Goal: Book appointment/travel/reservation

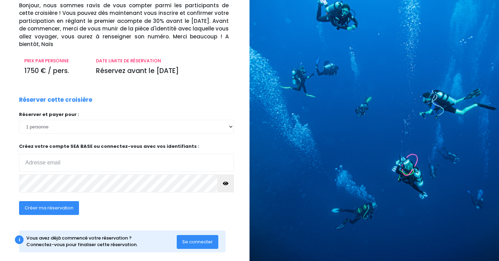
scroll to position [60, 0]
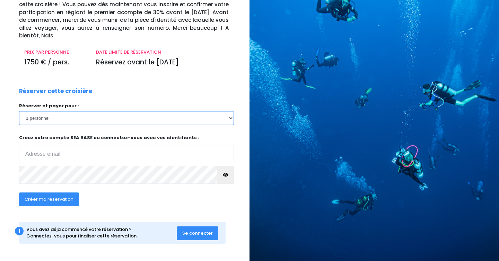
click at [60, 123] on select "1 personne 2 personnes 3 personnes 4 personnes 5 personnes 6 personnes 7 person…" at bounding box center [126, 118] width 215 height 14
click at [19, 111] on select "1 personne 2 personnes 3 personnes 4 personnes 5 personnes 6 personnes 7 person…" at bounding box center [126, 118] width 215 height 14
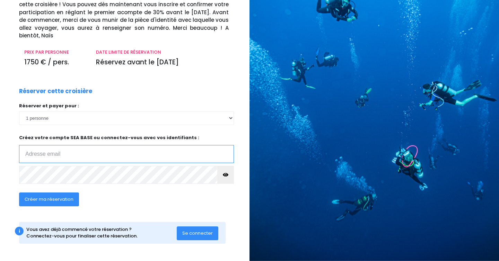
click at [53, 158] on input "email" at bounding box center [126, 154] width 215 height 18
type input "[EMAIL_ADDRESS][DOMAIN_NAME]"
click at [102, 154] on input "[EMAIL_ADDRESS][DOMAIN_NAME]" at bounding box center [126, 154] width 215 height 18
click at [103, 151] on input "romain.baillym@gmail.com" at bounding box center [126, 154] width 215 height 18
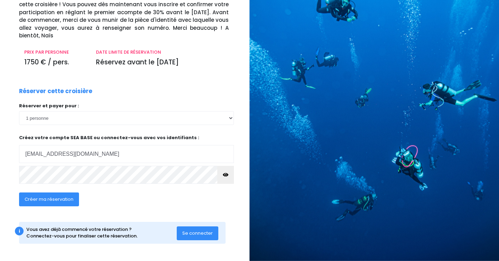
click at [58, 199] on span "Créer ma réservation" at bounding box center [49, 199] width 49 height 7
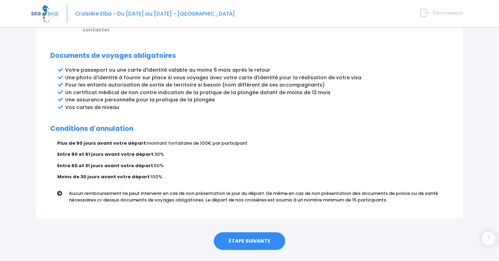
scroll to position [363, 0]
click at [241, 233] on link "ÉTAPE SUIVANTE" at bounding box center [249, 242] width 71 height 18
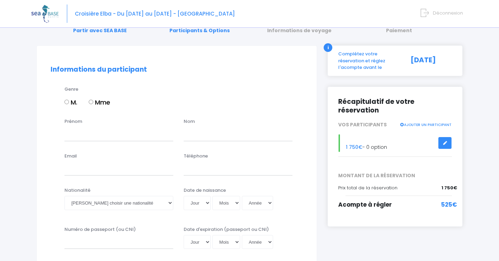
scroll to position [32, 0]
click at [67, 100] on input "M." at bounding box center [66, 101] width 5 height 5
radio input "true"
click at [79, 138] on input "Prénom" at bounding box center [118, 134] width 109 height 14
type input "Romain"
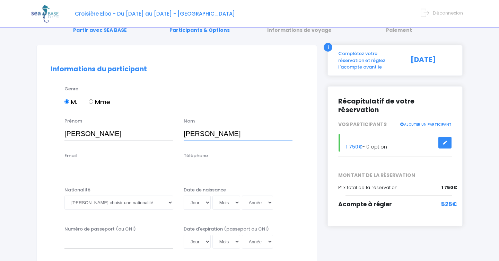
type input "BAILLY"
type input "romain.baillym@gmail.com"
click at [204, 172] on input "Téléphone" at bounding box center [238, 168] width 109 height 14
type input "0658655822"
click at [101, 212] on div "Nationalité Veuillez choisir une nationalité Afghane Albanaise Algerienne Allem…" at bounding box center [118, 200] width 119 height 27
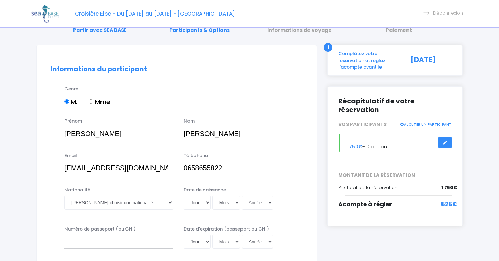
click at [99, 210] on div "Nationalité Veuillez choisir une nationalité Afghane Albanaise Algerienne Allem…" at bounding box center [118, 200] width 119 height 27
click at [96, 206] on select "Veuillez choisir une nationalité Afghane Albanaise Algerienne Allemande America…" at bounding box center [118, 203] width 109 height 14
select select "Française"
click at [64, 196] on select "Veuillez choisir une nationalité Afghane Albanaise Algerienne Allemande America…" at bounding box center [118, 203] width 109 height 14
click at [203, 209] on select "Jour 01 02 03 04 05 06 07 08 09 10 11 12 13 14 15 16 17 18 19 20 21 22 23 24 25…" at bounding box center [197, 203] width 27 height 14
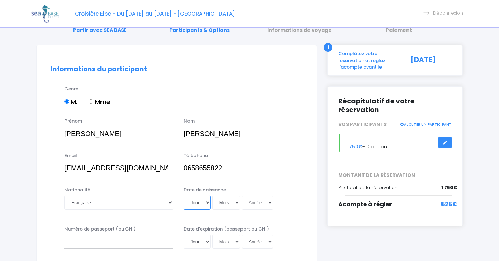
select select "21"
click at [184, 196] on select "Jour 01 02 03 04 05 06 07 08 09 10 11 12 13 14 15 16 17 18 19 20 21 22 23 24 25…" at bounding box center [197, 203] width 27 height 14
click at [226, 203] on select "Mois 01 02 03 04 05 06 07 08 09 10 11 12" at bounding box center [226, 203] width 28 height 14
select select "04"
click at [212, 196] on select "Mois 01 02 03 04 05 06 07 08 09 10 11 12" at bounding box center [226, 203] width 28 height 14
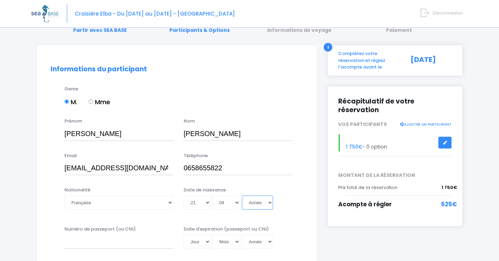
click at [252, 202] on select "Année 2045 2044 2043 2042 2041 2040 2039 2038 2037 2036 2035 2034 2033 2032 203…" at bounding box center [257, 203] width 31 height 14
click at [260, 208] on select "Année 2045 2044 2043 2042 2041 2040 2039 2038 2037 2036 2035 2034 2033 2032 203…" at bounding box center [257, 203] width 31 height 14
select select "1997"
click at [242, 196] on select "Année 2045 2044 2043 2042 2041 2040 2039 2038 2037 2036 2035 2034 2033 2032 203…" at bounding box center [257, 203] width 31 height 14
type input "1997-04-21"
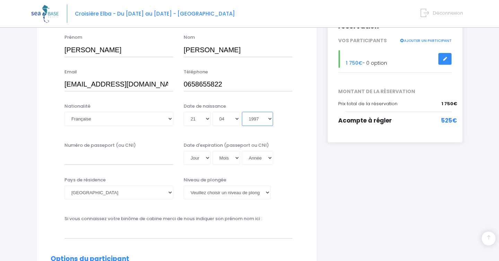
scroll to position [116, 0]
click at [108, 157] on input "Numéro de passeport (ou CNI)" at bounding box center [118, 158] width 109 height 14
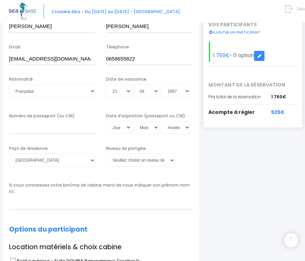
scroll to position [139, 0]
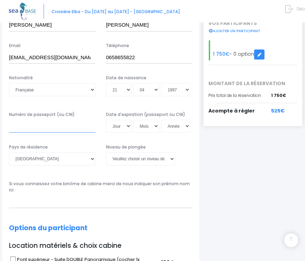
click at [65, 124] on input "Numéro de passeport (ou CNI)" at bounding box center [52, 126] width 87 height 13
type input "18AA02947"
click at [119, 120] on select "Jour 01 02 03 04 05 06 07 08 09 10 11 12 13 14 15 16 17 18 19 20 21 22 23 24 25…" at bounding box center [119, 126] width 26 height 13
select select "10"
click at [106, 120] on select "Jour 01 02 03 04 05 06 07 08 09 10 11 12 13 14 15 16 17 18 19 20 21 22 23 24 25…" at bounding box center [119, 126] width 26 height 13
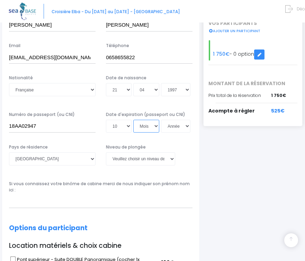
click at [143, 120] on select "Mois 01 02 03 04 05 06 07 08 09 10 11 12" at bounding box center [146, 126] width 26 height 13
select select "01"
click at [133, 120] on select "Mois 01 02 03 04 05 06 07 08 09 10 11 12" at bounding box center [146, 126] width 26 height 13
click at [172, 120] on select "Année 2045 2044 2043 2042 2041 2040 2039 2038 2037 2036 2035 2034 2033 2032 203…" at bounding box center [175, 126] width 29 height 13
select select "2028"
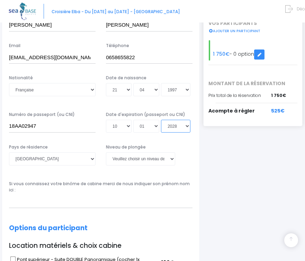
click at [161, 120] on select "Année 2045 2044 2043 2042 2041 2040 2039 2038 2037 2036 2035 2034 2033 2032 203…" at bounding box center [175, 126] width 29 height 13
type input "2028-01-10"
click at [130, 152] on select "Veuillez choisir un niveau de plongée Non plongeur Junior OW diver Adventure OW…" at bounding box center [140, 158] width 69 height 13
select select "N3"
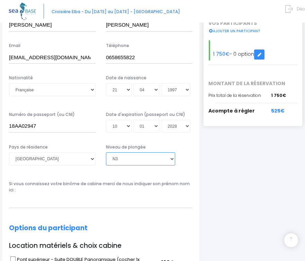
click at [106, 152] on select "Veuillez choisir un niveau de plongée Non plongeur Junior OW diver Adventure OW…" at bounding box center [140, 158] width 69 height 13
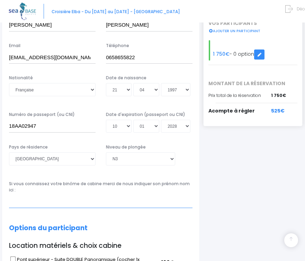
click at [100, 195] on input "text" at bounding box center [101, 201] width 184 height 13
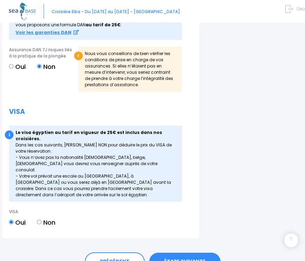
scroll to position [803, 0]
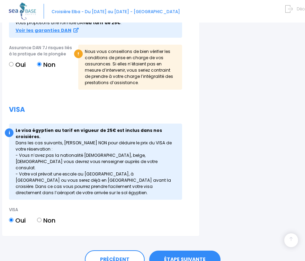
type input "François HUET"
click at [44, 216] on label "Non" at bounding box center [46, 220] width 18 height 9
click at [42, 218] on input "Non" at bounding box center [39, 220] width 5 height 5
radio input "true"
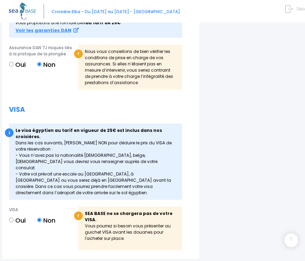
click at [15, 216] on label "Oui" at bounding box center [17, 220] width 17 height 9
click at [14, 218] on input "Oui" at bounding box center [11, 220] width 5 height 5
radio input "true"
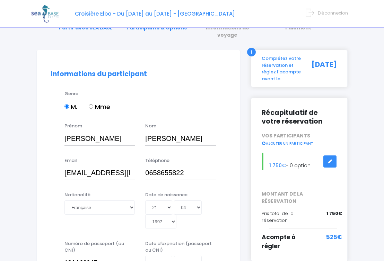
scroll to position [35, 0]
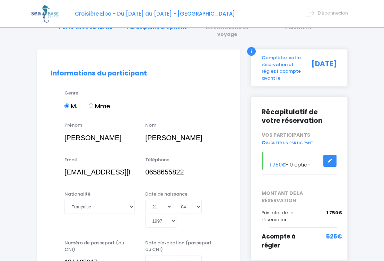
click at [123, 168] on input "romain.baillym@gmail.com" at bounding box center [99, 173] width 70 height 14
drag, startPoint x: 120, startPoint y: 166, endPoint x: 141, endPoint y: 166, distance: 21.8
click at [141, 166] on div "Email romain.baillym@gmail.com Téléphone 0658655822" at bounding box center [138, 170] width 186 height 27
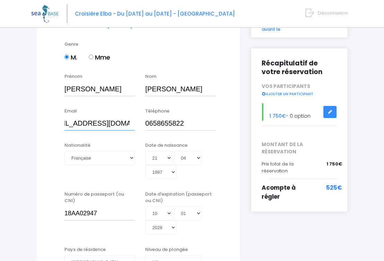
scroll to position [85, 0]
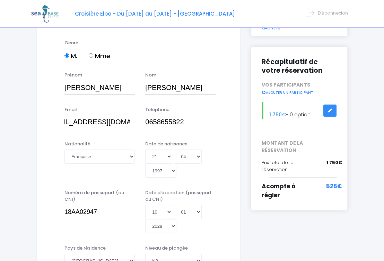
click at [224, 165] on div "Nationalité Veuillez choisir une nationalité Afghane Albanaise Algerienne Allem…" at bounding box center [138, 162] width 186 height 42
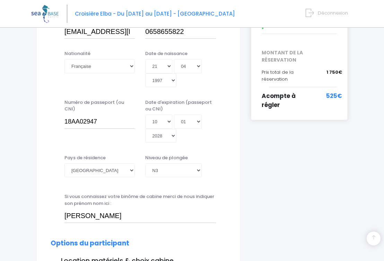
scroll to position [179, 0]
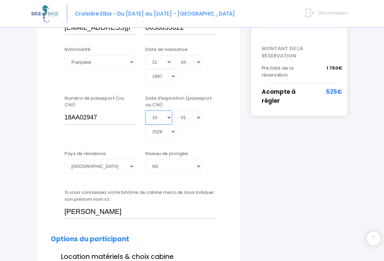
click at [158, 111] on select "Jour 01 02 03 04 05 06 07 08 09 10 11 12 13 14 15 16 17 18 19 20 21 22 23 24 25…" at bounding box center [158, 118] width 27 height 14
select select "09"
click at [145, 111] on select "Jour 01 02 03 04 05 06 07 08 09 10 11 12 13 14 15 16 17 18 19 20 21 22 23 24 25…" at bounding box center [158, 118] width 27 height 14
type input "2028-01-09"
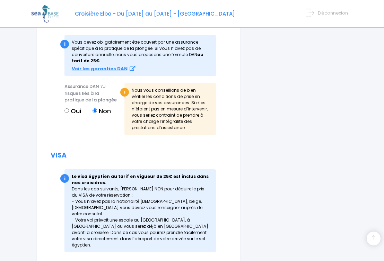
scroll to position [940, 0]
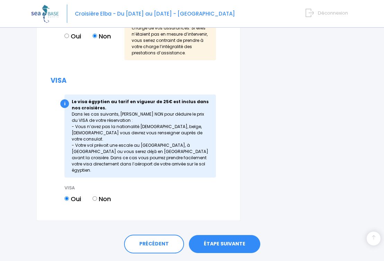
click at [230, 235] on link "ÉTAPE SUIVANTE" at bounding box center [224, 244] width 71 height 18
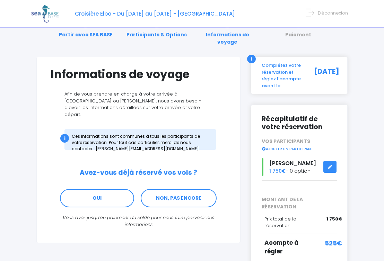
scroll to position [28, 0]
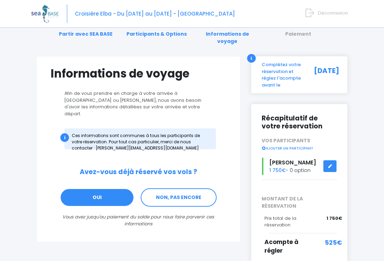
click at [116, 188] on link "OUI" at bounding box center [97, 197] width 74 height 19
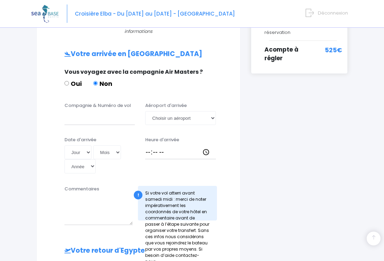
scroll to position [222, 0]
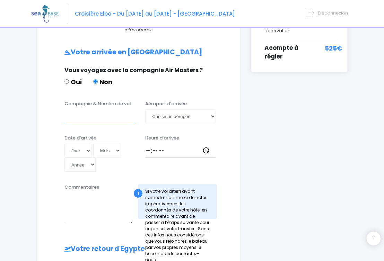
click at [94, 109] on input "Compagnie & Numéro de vol" at bounding box center [99, 116] width 70 height 14
click at [68, 109] on input "Esay Jet" at bounding box center [99, 116] width 70 height 14
type input "Easy Jet"
click at [164, 109] on select "Choisir un aéroport Hurghada Marsa Alam" at bounding box center [180, 116] width 70 height 14
select select "Hurghada"
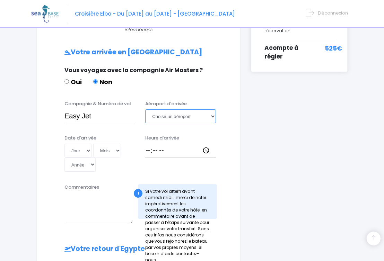
click at [145, 109] on select "Choisir un aéroport Hurghada Marsa Alam" at bounding box center [180, 116] width 70 height 14
click at [74, 144] on select "Jour 01 02 03 04 05 06 07 08 09 10 11 12 13 14 15 16 17 18 19 20 21 22 23 24 25…" at bounding box center [77, 151] width 27 height 14
click at [77, 144] on select "Jour 01 02 03 04 05 06 07 08 09 10 11 12 13 14 15 16 17 18 19 20 21 22 23 24 25…" at bounding box center [77, 151] width 27 height 14
select select "16"
click at [64, 144] on select "Jour 01 02 03 04 05 06 07 08 09 10 11 12 13 14 15 16 17 18 19 20 21 22 23 24 25…" at bounding box center [77, 151] width 27 height 14
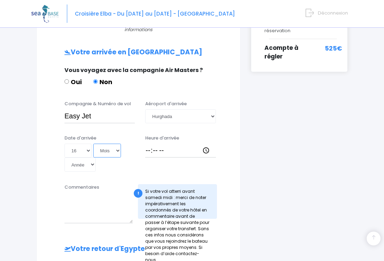
click at [108, 144] on select "Mois 01 02 03 04 05 06 07 08 09 10 11 12" at bounding box center [107, 151] width 28 height 14
select select "05"
click at [93, 144] on select "Mois 01 02 03 04 05 06 07 08 09 10 11 12" at bounding box center [107, 151] width 28 height 14
click at [78, 158] on select "Année 2045 2044 2043 2042 2041 2040 2039 2038 2037 2036 2035 2034 2033 2032 203…" at bounding box center [79, 165] width 31 height 14
select select "2025"
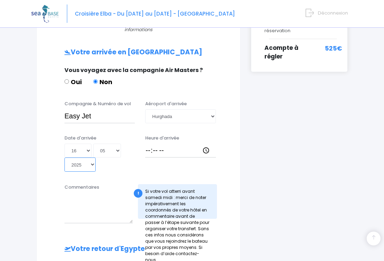
click at [64, 158] on select "Année 2045 2044 2043 2042 2041 2040 2039 2038 2037 2036 2035 2034 2033 2032 203…" at bounding box center [79, 165] width 31 height 14
type input "2025-05-16"
click at [79, 158] on select "Année 2045 2044 2043 2042 2041 2040 2039 2038 2037 2036 2035 2034 2033 2032 203…" at bounding box center [79, 165] width 31 height 14
select select "2026"
click at [64, 158] on select "Année 2045 2044 2043 2042 2041 2040 2039 2038 2037 2036 2035 2034 2033 2032 203…" at bounding box center [79, 165] width 31 height 14
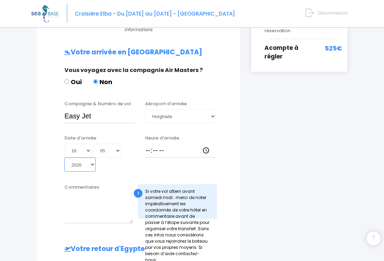
type input "[DATE]"
click at [166, 144] on input "Heure d'arrivée" at bounding box center [180, 151] width 70 height 14
type input "18:00"
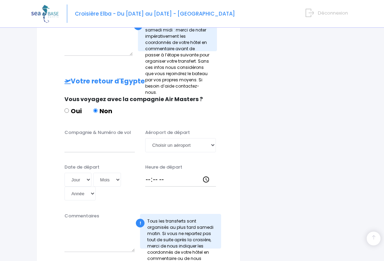
scroll to position [395, 0]
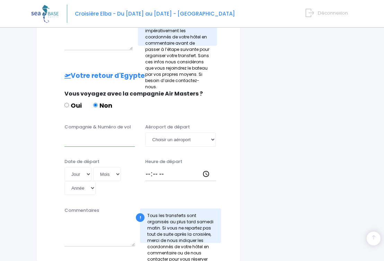
click at [99, 133] on input "Compagnie & Numéro de vol" at bounding box center [99, 140] width 70 height 14
type input "Easy Jet"
click at [209, 133] on select "Choisir un aéroport Hurghada Marsa Alam" at bounding box center [180, 140] width 70 height 14
select select "Hurghada"
click at [145, 133] on select "Choisir un aéroport Hurghada Marsa Alam" at bounding box center [180, 140] width 70 height 14
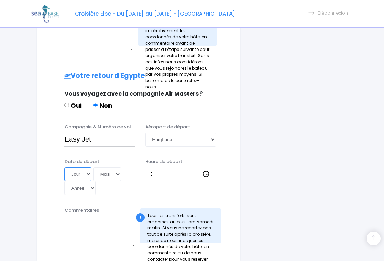
click at [69, 167] on select "Jour 01 02 03 04 05 06 07 08 09 10 11 12 13 14 15 16 17 18 19 20 21 22 23 24 25…" at bounding box center [77, 174] width 27 height 14
select select "23"
click at [64, 167] on select "Jour 01 02 03 04 05 06 07 08 09 10 11 12 13 14 15 16 17 18 19 20 21 22 23 24 25…" at bounding box center [77, 174] width 27 height 14
click at [103, 167] on select "Mois 01 02 03 04 05 06 07 08 09 10 11 12" at bounding box center [107, 174] width 28 height 14
select select "05"
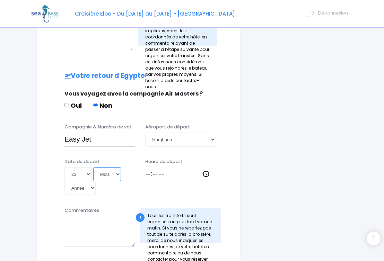
click at [93, 167] on select "Mois 01 02 03 04 05 06 07 08 09 10 11 12" at bounding box center [107, 174] width 28 height 14
click at [83, 181] on select "Année 2045 2044 2043 2042 2041 2040 2039 2038 2037 2036 2035 2034 2033 2032 203…" at bounding box center [79, 188] width 31 height 14
select select "2026"
click at [64, 181] on select "Année 2045 2044 2043 2042 2041 2040 2039 2038 2037 2036 2035 2034 2033 2032 203…" at bounding box center [79, 188] width 31 height 14
type input "2026-05-23"
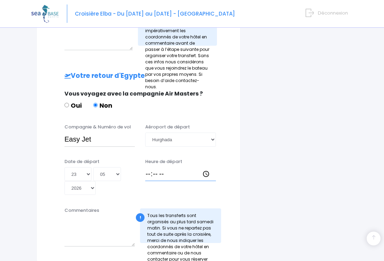
click at [178, 167] on input "Heure de départ" at bounding box center [180, 174] width 70 height 14
type input "18:50"
click at [219, 165] on div "Heure de départ 18:50" at bounding box center [180, 176] width 81 height 37
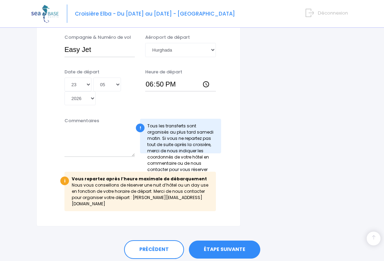
scroll to position [490, 0]
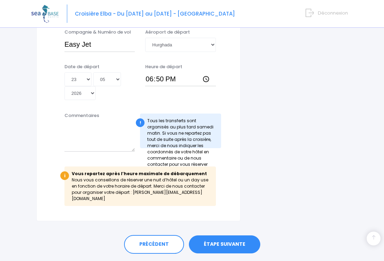
click at [225, 236] on link "ÉTAPE SUIVANTE" at bounding box center [224, 245] width 71 height 18
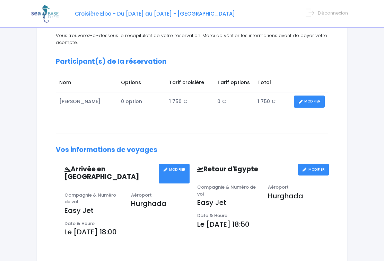
scroll to position [87, 0]
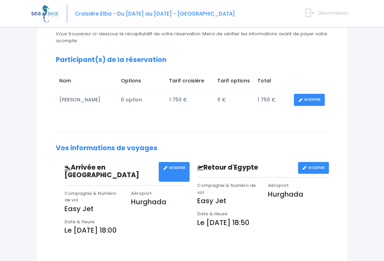
click at [165, 164] on link "MODIFIER" at bounding box center [174, 172] width 31 height 20
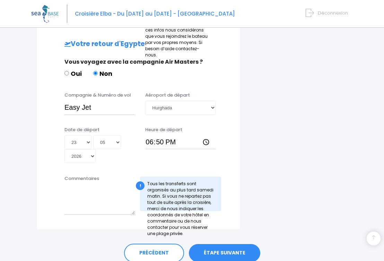
scroll to position [442, 0]
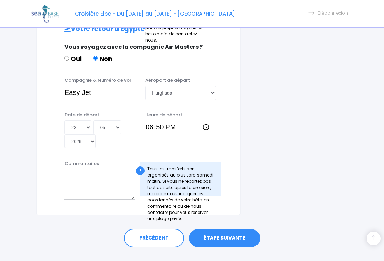
click at [229, 229] on link "ÉTAPE SUIVANTE" at bounding box center [224, 238] width 71 height 18
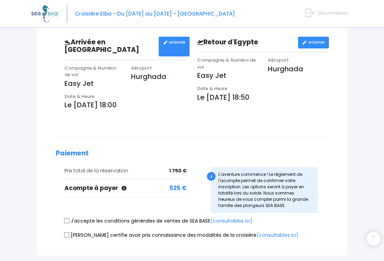
scroll to position [253, 0]
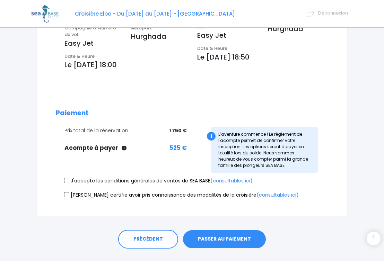
click at [165, 177] on label "J'accepte les conditions générales de ventes de SEA BASE (consultables ici)" at bounding box center [158, 180] width 188 height 7
click at [70, 178] on input "J'accepte les conditions générales de ventes de SEA BASE (consultables ici)" at bounding box center [67, 181] width 6 height 6
checkbox input "true"
click at [111, 192] on label "Je certifie avoir pris connaissance des modalités de la croisière (consultables…" at bounding box center [181, 195] width 234 height 7
click at [70, 192] on input "Je certifie avoir pris connaissance des modalités de la croisière (consultables…" at bounding box center [67, 195] width 6 height 6
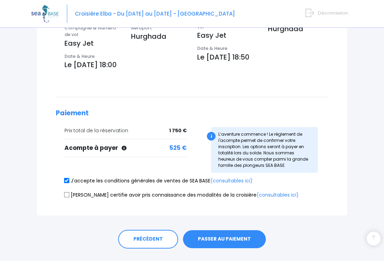
checkbox input "true"
click at [218, 230] on button "PASSER AU PAIEMENT" at bounding box center [224, 239] width 83 height 18
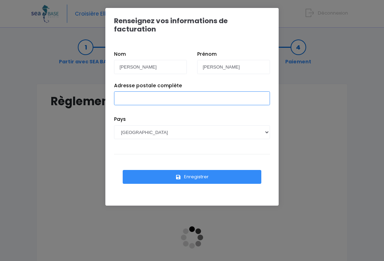
click at [159, 95] on input "Adresse postale complète" at bounding box center [192, 98] width 156 height 14
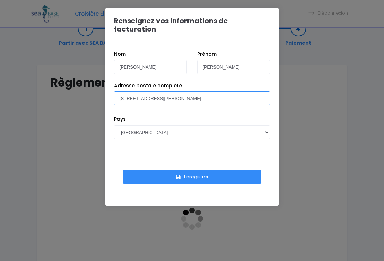
scroll to position [29, 0]
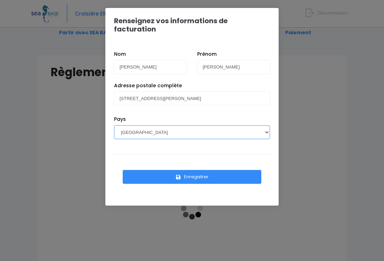
click at [164, 125] on select "[GEOGRAPHIC_DATA] [GEOGRAPHIC_DATA], [GEOGRAPHIC_DATA] [GEOGRAPHIC_DATA] [GEOGR…" at bounding box center [192, 132] width 156 height 14
click at [114, 125] on select "[GEOGRAPHIC_DATA] [GEOGRAPHIC_DATA], [GEOGRAPHIC_DATA] [GEOGRAPHIC_DATA] [GEOGR…" at bounding box center [192, 132] width 156 height 14
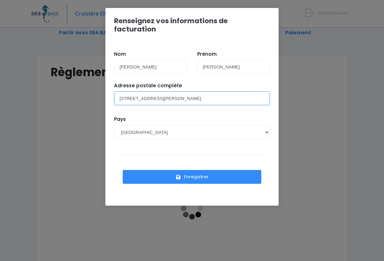
click at [179, 91] on input "23 Rue Georges Huchon" at bounding box center [192, 98] width 156 height 14
click at [170, 91] on input "23 Rue Georges Huchon Vincennes" at bounding box center [192, 98] width 156 height 14
click at [170, 91] on input "23 Rue Georges Huchon 94300 Vincennes" at bounding box center [192, 98] width 156 height 14
click at [187, 91] on input "23 Rue Georges Huchon, 94300 Vincennes" at bounding box center [192, 98] width 156 height 14
click at [129, 91] on input "23 Rue Georges Huchon, 94300, Vincennes" at bounding box center [192, 98] width 156 height 14
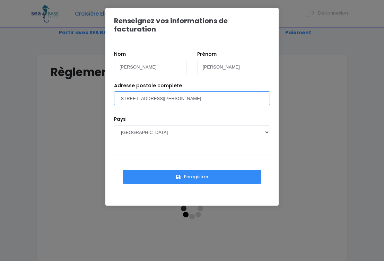
type input "23 rue Georges Huchon, 94300, Vincennes"
click at [174, 171] on button "Enregistrer" at bounding box center [192, 177] width 139 height 14
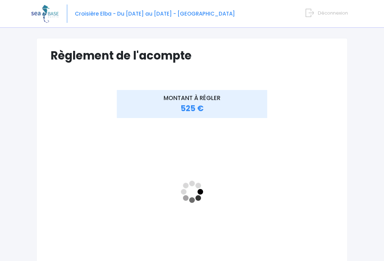
scroll to position [47, 0]
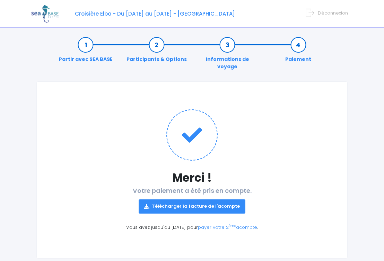
scroll to position [5, 0]
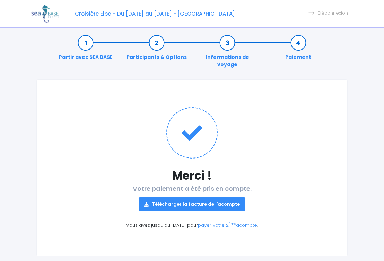
click at [205, 197] on link "Télécharger la facture de l'acompte" at bounding box center [192, 204] width 107 height 14
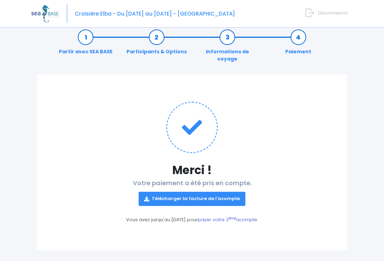
click at [224, 217] on link "payer votre 2 ème acompte" at bounding box center [227, 220] width 59 height 7
